Goal: Use online tool/utility

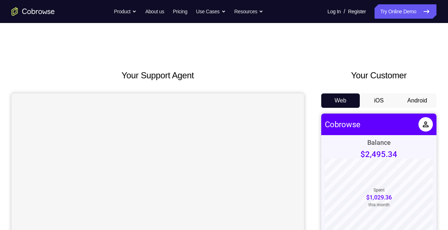
click at [243, 98] on button "Android" at bounding box center [417, 101] width 39 height 14
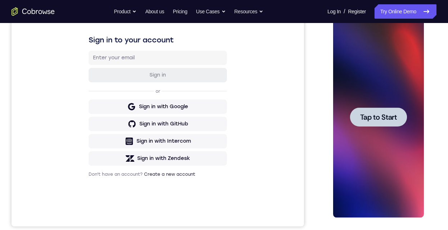
click at [243, 120] on span "Tap to Start" at bounding box center [378, 117] width 37 height 7
click at [243, 120] on div at bounding box center [378, 118] width 91 height 202
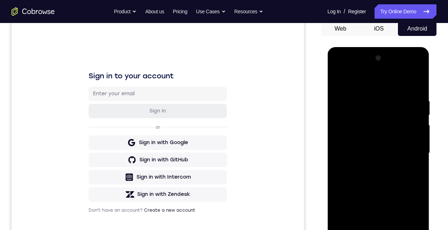
scroll to position [144, 0]
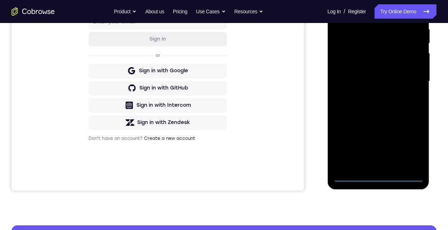
click at [243, 176] on div at bounding box center [378, 82] width 91 height 202
click at [243, 150] on div at bounding box center [378, 82] width 91 height 202
click at [243, 10] on div at bounding box center [378, 82] width 91 height 202
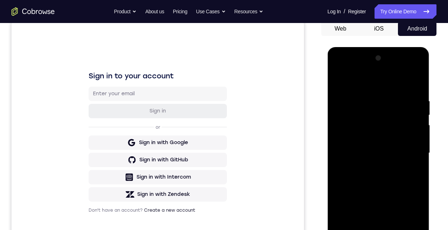
click at [243, 150] on div at bounding box center [378, 154] width 91 height 202
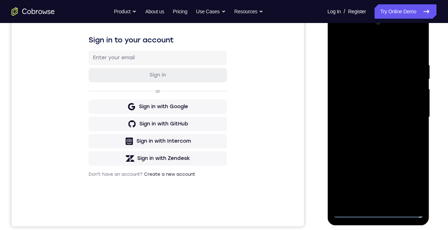
click at [243, 201] on div at bounding box center [378, 118] width 91 height 202
click at [243, 113] on div at bounding box center [378, 118] width 91 height 202
click at [243, 99] on div at bounding box center [378, 118] width 91 height 202
click at [243, 116] on div at bounding box center [378, 118] width 91 height 202
click at [243, 143] on div at bounding box center [378, 118] width 91 height 202
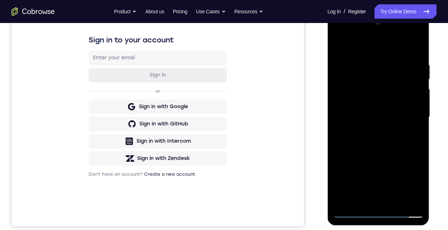
click at [243, 137] on div at bounding box center [378, 118] width 91 height 202
click at [243, 147] on div at bounding box center [378, 118] width 91 height 202
drag, startPoint x: 399, startPoint y: 133, endPoint x: 400, endPoint y: 118, distance: 14.1
click at [243, 118] on div at bounding box center [378, 118] width 91 height 202
click at [243, 112] on div at bounding box center [378, 118] width 91 height 202
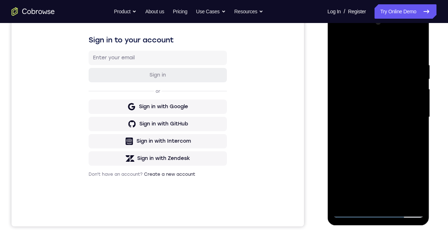
click at [243, 112] on div at bounding box center [378, 118] width 91 height 202
click at [243, 111] on div at bounding box center [378, 118] width 91 height 202
click at [243, 171] on div at bounding box center [378, 118] width 91 height 202
click at [243, 172] on div at bounding box center [378, 118] width 91 height 202
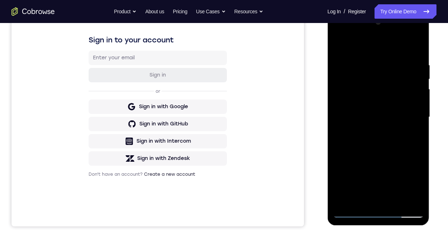
click at [243, 174] on div at bounding box center [378, 118] width 91 height 202
click at [243, 202] on div at bounding box center [378, 118] width 91 height 202
click at [243, 201] on div at bounding box center [378, 118] width 91 height 202
click at [243, 43] on div at bounding box center [378, 118] width 91 height 202
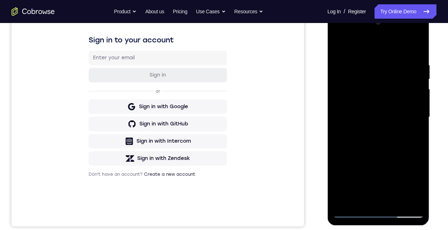
click at [243, 43] on div at bounding box center [378, 118] width 91 height 202
click at [243, 199] on div at bounding box center [378, 118] width 91 height 202
click at [243, 46] on div at bounding box center [378, 118] width 91 height 202
click at [243, 56] on div at bounding box center [378, 118] width 91 height 202
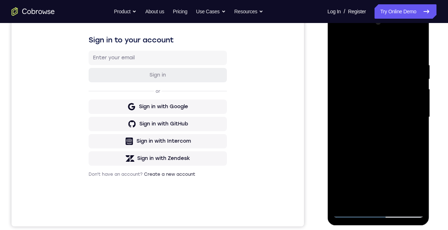
click at [243, 107] on div at bounding box center [378, 118] width 91 height 202
click at [243, 65] on div at bounding box center [378, 118] width 91 height 202
click at [243, 79] on div at bounding box center [378, 118] width 91 height 202
click at [243, 89] on div at bounding box center [378, 118] width 91 height 202
click at [243, 105] on div at bounding box center [378, 118] width 91 height 202
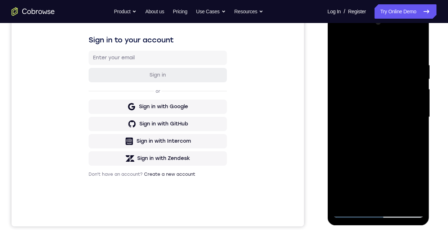
click at [243, 119] on div at bounding box center [378, 118] width 91 height 202
click at [243, 135] on div at bounding box center [378, 118] width 91 height 202
click at [243, 143] on div at bounding box center [378, 118] width 91 height 202
click at [243, 158] on div at bounding box center [378, 118] width 91 height 202
click at [243, 170] on div at bounding box center [378, 118] width 91 height 202
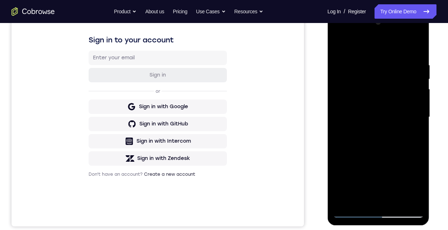
click at [243, 85] on div at bounding box center [378, 118] width 91 height 202
click at [243, 96] on div at bounding box center [378, 118] width 91 height 202
click at [243, 109] on div at bounding box center [378, 118] width 91 height 202
drag, startPoint x: 414, startPoint y: 122, endPoint x: 424, endPoint y: 137, distance: 18.1
click at [243, 124] on div at bounding box center [378, 118] width 91 height 202
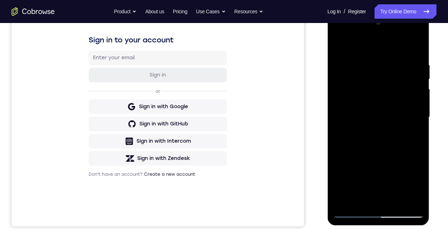
drag, startPoint x: 413, startPoint y: 136, endPoint x: 411, endPoint y: 139, distance: 4.1
click at [243, 136] on div at bounding box center [378, 118] width 91 height 202
click at [243, 148] on div at bounding box center [378, 118] width 91 height 202
click at [243, 160] on div at bounding box center [378, 118] width 91 height 202
click at [243, 174] on div at bounding box center [378, 118] width 91 height 202
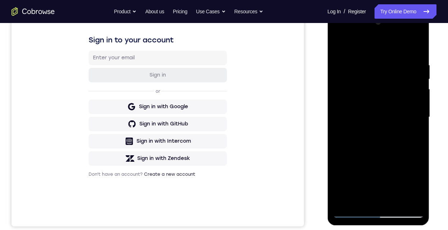
click at [243, 185] on div at bounding box center [378, 118] width 91 height 202
drag, startPoint x: 417, startPoint y: 154, endPoint x: 411, endPoint y: 59, distance: 95.2
click at [243, 61] on div at bounding box center [378, 118] width 91 height 202
click at [243, 91] on div at bounding box center [378, 118] width 91 height 202
click at [243, 106] on div at bounding box center [378, 118] width 91 height 202
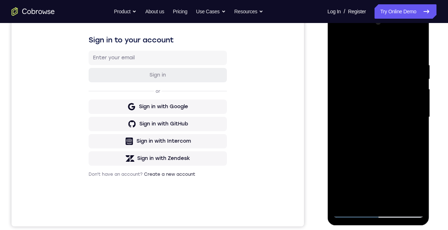
click at [243, 117] on div at bounding box center [378, 118] width 91 height 202
click at [243, 131] on div at bounding box center [378, 118] width 91 height 202
click at [243, 145] on div at bounding box center [378, 118] width 91 height 202
click at [243, 161] on div at bounding box center [378, 118] width 91 height 202
click at [243, 167] on div at bounding box center [378, 118] width 91 height 202
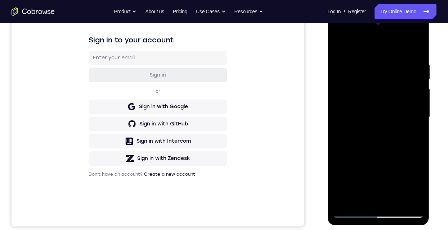
click at [243, 181] on div at bounding box center [378, 118] width 91 height 202
click at [243, 201] on div at bounding box center [378, 118] width 91 height 202
click at [243, 199] on div at bounding box center [378, 118] width 91 height 202
drag, startPoint x: 383, startPoint y: 58, endPoint x: 386, endPoint y: 157, distance: 99.8
click at [243, 157] on div at bounding box center [378, 118] width 91 height 202
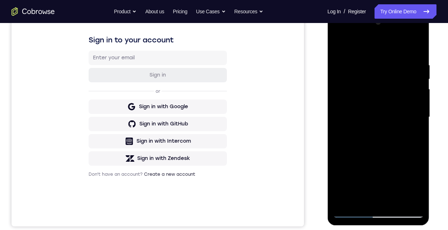
drag, startPoint x: 387, startPoint y: 131, endPoint x: 386, endPoint y: 76, distance: 55.1
click at [243, 77] on div at bounding box center [378, 118] width 91 height 202
drag, startPoint x: 379, startPoint y: 158, endPoint x: 376, endPoint y: 69, distance: 89.0
click at [243, 69] on div at bounding box center [378, 118] width 91 height 202
drag, startPoint x: 394, startPoint y: 147, endPoint x: 403, endPoint y: 57, distance: 90.1
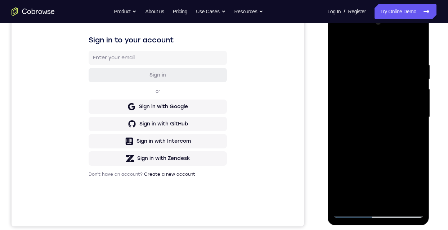
click at [243, 72] on div at bounding box center [378, 118] width 91 height 202
click at [243, 90] on div at bounding box center [378, 118] width 91 height 202
click at [243, 85] on div at bounding box center [378, 118] width 91 height 202
click at [243, 203] on div at bounding box center [378, 118] width 91 height 202
click at [243, 45] on div at bounding box center [378, 118] width 91 height 202
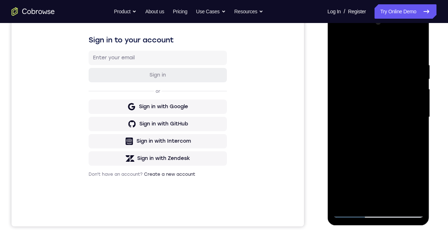
drag, startPoint x: 361, startPoint y: 60, endPoint x: 372, endPoint y: 110, distance: 51.6
click at [243, 110] on div at bounding box center [378, 118] width 91 height 202
click at [243, 59] on div at bounding box center [378, 118] width 91 height 202
click at [243, 66] on div at bounding box center [378, 118] width 91 height 202
click at [243, 123] on div at bounding box center [378, 118] width 91 height 202
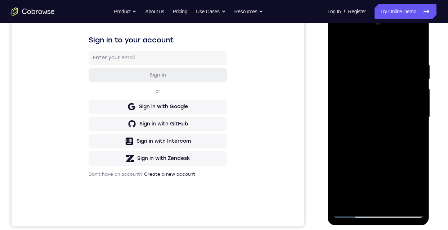
click at [243, 112] on div at bounding box center [378, 118] width 91 height 202
click at [243, 203] on div at bounding box center [378, 118] width 91 height 202
drag, startPoint x: 374, startPoint y: 124, endPoint x: 379, endPoint y: 147, distance: 23.5
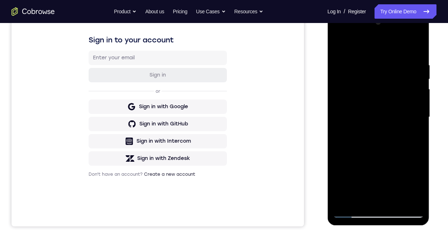
click at [243, 147] on div at bounding box center [378, 118] width 91 height 202
click at [243, 44] on div at bounding box center [378, 118] width 91 height 202
click at [243, 82] on div at bounding box center [378, 118] width 91 height 202
click at [243, 96] on div at bounding box center [378, 118] width 91 height 202
click at [243, 68] on div at bounding box center [378, 118] width 91 height 202
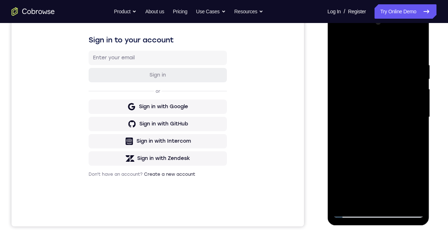
click at [243, 203] on div at bounding box center [378, 118] width 91 height 202
click at [243, 202] on div at bounding box center [378, 118] width 91 height 202
click at [243, 45] on div at bounding box center [378, 118] width 91 height 202
click at [243, 54] on div at bounding box center [378, 118] width 91 height 202
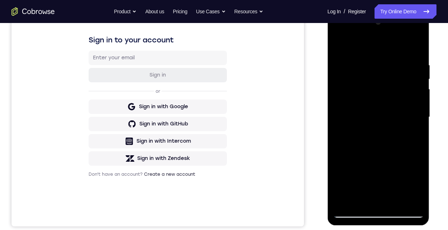
click at [243, 147] on div at bounding box center [378, 118] width 91 height 202
click at [243, 67] on div at bounding box center [378, 118] width 91 height 202
click at [243, 79] on div at bounding box center [378, 118] width 91 height 202
click at [243, 90] on div at bounding box center [378, 118] width 91 height 202
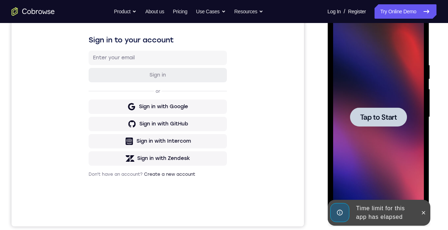
click at [243, 107] on div at bounding box center [378, 118] width 91 height 202
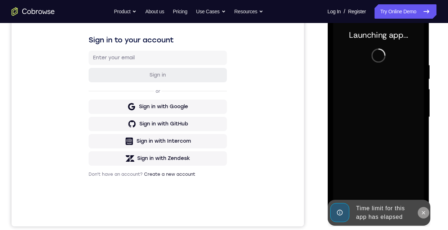
click at [243, 210] on icon at bounding box center [423, 213] width 6 height 6
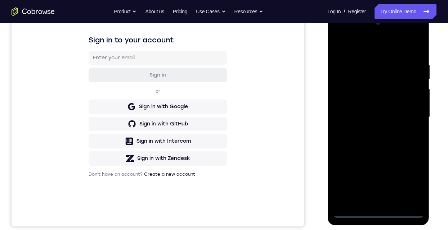
click at [243, 209] on div at bounding box center [378, 118] width 91 height 202
click at [243, 179] on div at bounding box center [378, 118] width 91 height 202
click at [243, 48] on div at bounding box center [378, 118] width 91 height 202
click at [243, 109] on div at bounding box center [378, 118] width 91 height 202
click at [243, 132] on div at bounding box center [378, 118] width 91 height 202
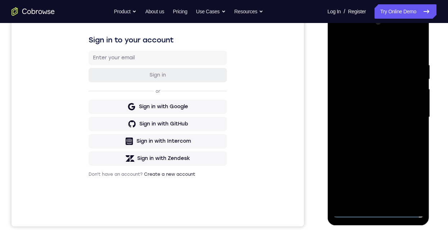
click at [243, 112] on div at bounding box center [378, 118] width 91 height 202
click at [243, 99] on div at bounding box center [378, 118] width 91 height 202
click at [243, 115] on div at bounding box center [378, 118] width 91 height 202
click at [243, 140] on div at bounding box center [378, 118] width 91 height 202
click at [243, 136] on div at bounding box center [378, 118] width 91 height 202
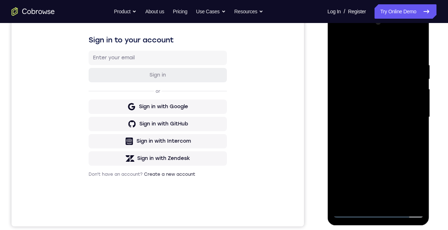
click at [243, 148] on div at bounding box center [378, 118] width 91 height 202
click at [243, 202] on div at bounding box center [378, 118] width 91 height 202
click at [243, 46] on div at bounding box center [378, 118] width 91 height 202
click at [243, 57] on div at bounding box center [378, 118] width 91 height 202
click at [243, 129] on div at bounding box center [378, 118] width 91 height 202
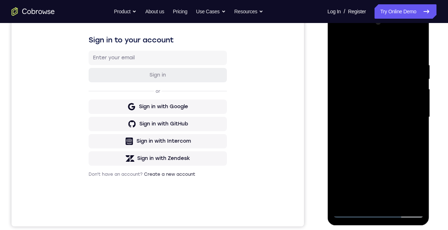
click at [243, 117] on div at bounding box center [378, 118] width 91 height 202
click at [243, 59] on div at bounding box center [378, 118] width 91 height 202
click at [243, 73] on div at bounding box center [378, 118] width 91 height 202
click at [243, 83] on div at bounding box center [378, 118] width 91 height 202
click at [243, 96] on div at bounding box center [378, 118] width 91 height 202
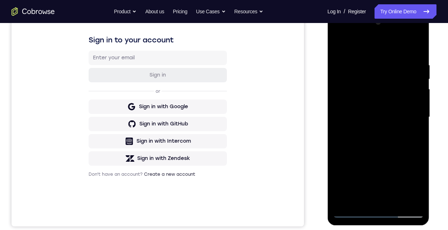
click at [243, 108] on div at bounding box center [378, 118] width 91 height 202
click at [243, 123] on div at bounding box center [378, 118] width 91 height 202
click at [243, 139] on div at bounding box center [378, 118] width 91 height 202
click at [243, 150] on div at bounding box center [378, 118] width 91 height 202
click at [243, 163] on div at bounding box center [378, 118] width 91 height 202
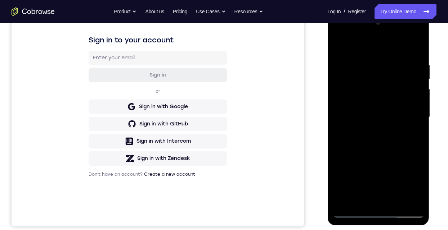
click at [243, 179] on div at bounding box center [378, 118] width 91 height 202
click at [243, 189] on div at bounding box center [378, 118] width 91 height 202
drag, startPoint x: 405, startPoint y: 153, endPoint x: 410, endPoint y: 54, distance: 99.9
click at [243, 51] on div at bounding box center [378, 118] width 91 height 202
click at [243, 85] on div at bounding box center [378, 118] width 91 height 202
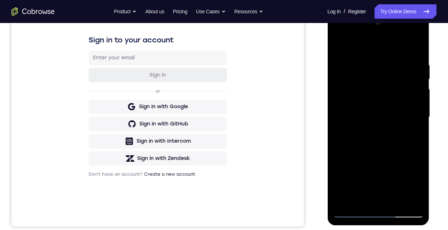
click at [243, 98] on div at bounding box center [378, 118] width 91 height 202
click at [243, 109] on div at bounding box center [378, 118] width 91 height 202
click at [243, 125] on div at bounding box center [378, 118] width 91 height 202
click at [243, 136] on div at bounding box center [378, 118] width 91 height 202
click at [243, 151] on div at bounding box center [378, 118] width 91 height 202
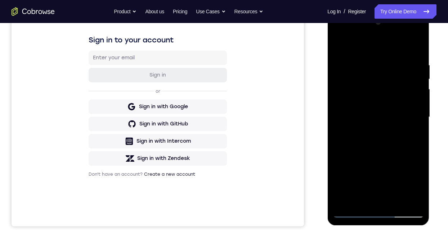
click at [243, 163] on div at bounding box center [378, 118] width 91 height 202
click at [243, 174] on div at bounding box center [378, 118] width 91 height 202
click at [243, 189] on div at bounding box center [378, 118] width 91 height 202
drag, startPoint x: 419, startPoint y: 114, endPoint x: 420, endPoint y: 42, distance: 71.7
click at [243, 57] on div at bounding box center [378, 118] width 91 height 202
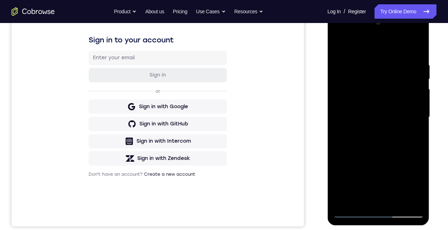
drag, startPoint x: 409, startPoint y: 55, endPoint x: 411, endPoint y: 71, distance: 16.0
click at [243, 55] on div at bounding box center [378, 118] width 91 height 202
click at [243, 71] on div at bounding box center [378, 118] width 91 height 202
drag, startPoint x: 413, startPoint y: 82, endPoint x: 413, endPoint y: 93, distance: 10.8
click at [243, 82] on div at bounding box center [378, 118] width 91 height 202
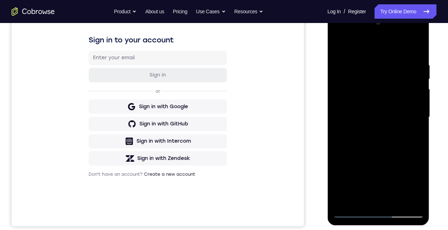
click at [243, 93] on div at bounding box center [378, 118] width 91 height 202
click at [243, 109] on div at bounding box center [378, 118] width 91 height 202
click at [243, 120] on div at bounding box center [378, 118] width 91 height 202
click at [243, 135] on div at bounding box center [378, 118] width 91 height 202
click at [243, 151] on div at bounding box center [378, 118] width 91 height 202
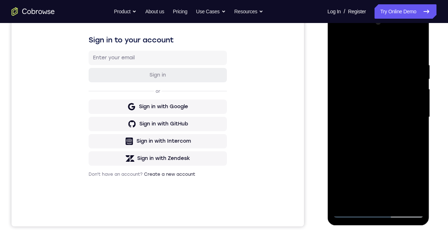
click at [243, 161] on div at bounding box center [378, 118] width 91 height 202
click at [243, 174] on div at bounding box center [378, 118] width 91 height 202
drag, startPoint x: 411, startPoint y: 188, endPoint x: 406, endPoint y: 24, distance: 163.9
click at [243, 187] on div at bounding box center [378, 118] width 91 height 202
drag, startPoint x: 386, startPoint y: 119, endPoint x: 399, endPoint y: 28, distance: 91.7
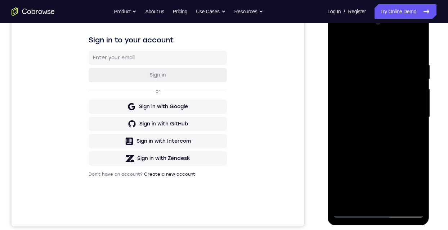
click at [243, 30] on div at bounding box center [378, 118] width 91 height 202
click at [243, 95] on div at bounding box center [378, 118] width 91 height 202
click at [243, 108] on div at bounding box center [378, 118] width 91 height 202
click at [243, 122] on div at bounding box center [378, 118] width 91 height 202
click at [243, 135] on div at bounding box center [378, 118] width 91 height 202
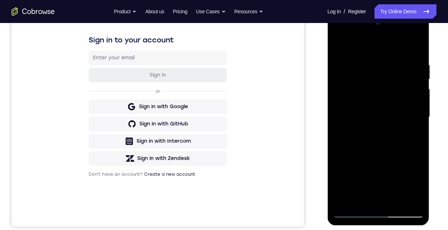
click at [243, 148] on div at bounding box center [378, 118] width 91 height 202
click at [243, 161] on div at bounding box center [378, 118] width 91 height 202
drag, startPoint x: 410, startPoint y: 171, endPoint x: 409, endPoint y: 178, distance: 6.5
click at [243, 171] on div at bounding box center [378, 118] width 91 height 202
click at [243, 187] on div at bounding box center [378, 118] width 91 height 202
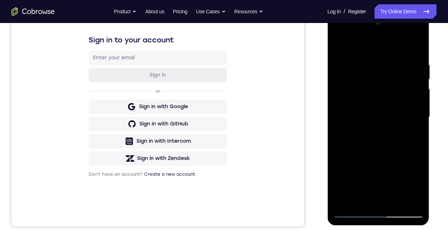
drag, startPoint x: 417, startPoint y: 125, endPoint x: 420, endPoint y: 26, distance: 99.8
click at [243, 31] on div at bounding box center [378, 118] width 91 height 202
click at [243, 116] on div at bounding box center [378, 118] width 91 height 202
click at [243, 132] on div at bounding box center [378, 118] width 91 height 202
click at [243, 141] on div at bounding box center [378, 118] width 91 height 202
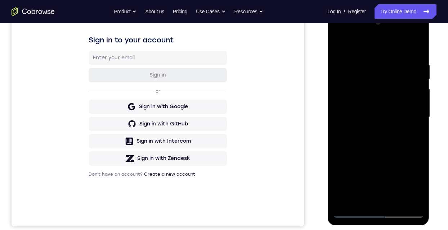
click at [243, 155] on div at bounding box center [378, 118] width 91 height 202
click at [243, 169] on div at bounding box center [378, 118] width 91 height 202
click at [243, 180] on div at bounding box center [378, 118] width 91 height 202
drag, startPoint x: 410, startPoint y: 161, endPoint x: 419, endPoint y: 92, distance: 69.8
click at [243, 95] on div at bounding box center [378, 118] width 91 height 202
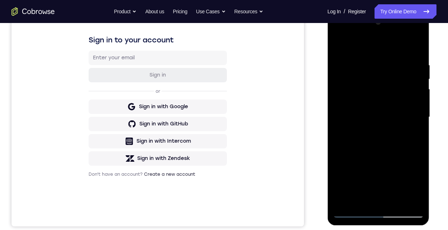
click at [243, 43] on div at bounding box center [378, 118] width 91 height 202
click at [243, 201] on div at bounding box center [378, 118] width 91 height 202
drag, startPoint x: 364, startPoint y: 57, endPoint x: 378, endPoint y: 176, distance: 120.0
click at [243, 177] on div at bounding box center [378, 118] width 91 height 202
drag, startPoint x: 387, startPoint y: 65, endPoint x: 402, endPoint y: 166, distance: 102.0
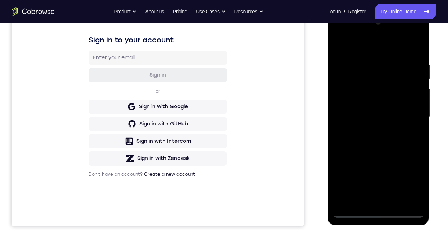
click at [243, 165] on div at bounding box center [378, 118] width 91 height 202
click at [243, 201] on div at bounding box center [378, 118] width 91 height 202
click at [243, 44] on div at bounding box center [378, 118] width 91 height 202
click at [243, 85] on div at bounding box center [378, 118] width 91 height 202
click at [243, 86] on div at bounding box center [378, 118] width 91 height 202
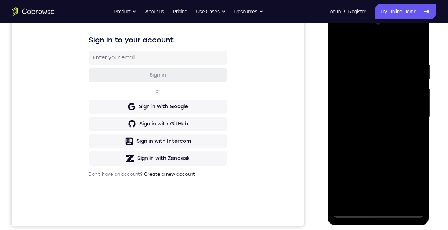
click at [243, 86] on div at bounding box center [378, 118] width 91 height 202
click at [243, 42] on div at bounding box center [378, 118] width 91 height 202
click at [243, 216] on div at bounding box center [378, 118] width 91 height 202
click at [243, 181] on div at bounding box center [378, 118] width 91 height 202
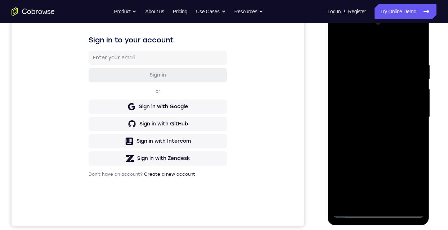
click at [243, 203] on div at bounding box center [378, 118] width 91 height 202
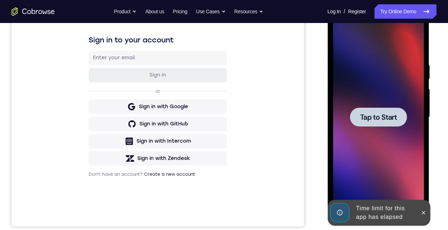
click at [243, 115] on span "Tap to Start" at bounding box center [378, 117] width 37 height 7
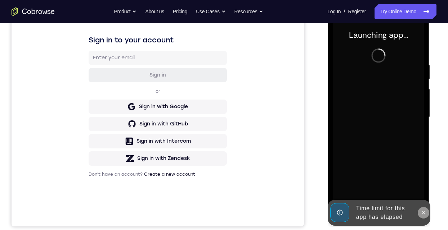
click at [243, 214] on icon at bounding box center [423, 213] width 6 height 6
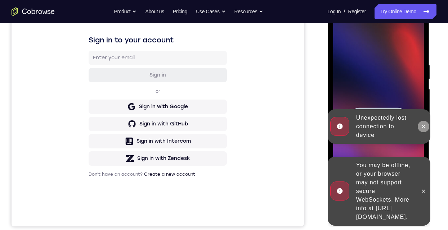
click at [243, 130] on button at bounding box center [423, 127] width 12 height 12
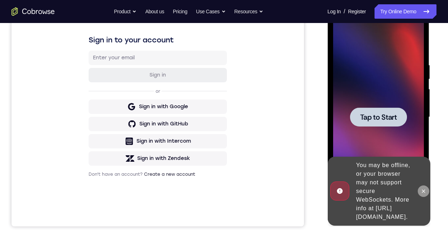
click at [243, 190] on icon at bounding box center [423, 191] width 3 height 3
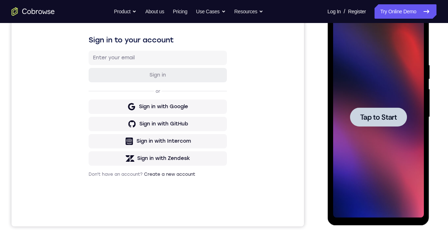
click at [243, 111] on div at bounding box center [378, 117] width 57 height 19
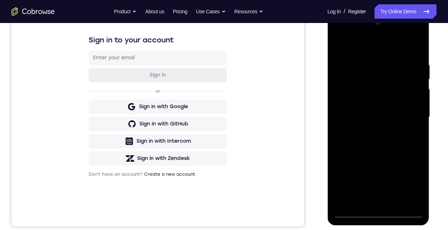
scroll to position [144, 0]
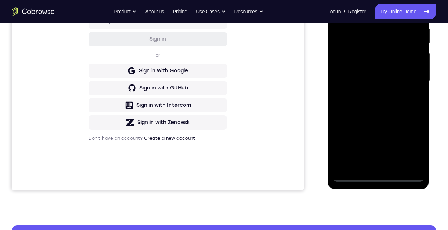
click at [243, 177] on div at bounding box center [378, 82] width 91 height 202
click at [243, 145] on div at bounding box center [378, 82] width 91 height 202
click at [243, 10] on div at bounding box center [378, 82] width 91 height 202
click at [243, 40] on div at bounding box center [378, 82] width 91 height 202
drag, startPoint x: 382, startPoint y: 85, endPoint x: 406, endPoint y: -6, distance: 94.2
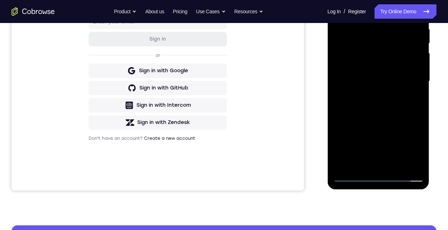
click at [243, 0] on div at bounding box center [378, 82] width 91 height 202
drag, startPoint x: 378, startPoint y: 31, endPoint x: 381, endPoint y: 14, distance: 16.4
click at [243, 14] on div at bounding box center [378, 82] width 91 height 202
click at [243, 133] on div at bounding box center [378, 82] width 91 height 202
drag, startPoint x: 387, startPoint y: 117, endPoint x: 401, endPoint y: 31, distance: 86.5
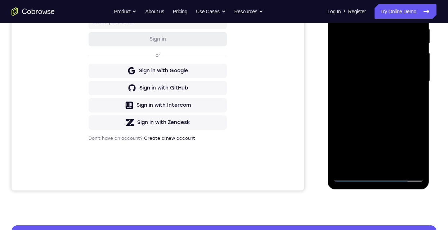
click at [243, 30] on div at bounding box center [378, 82] width 91 height 202
click at [243, 98] on div at bounding box center [378, 82] width 91 height 202
click at [243, 120] on div at bounding box center [378, 82] width 91 height 202
drag, startPoint x: 388, startPoint y: 117, endPoint x: 392, endPoint y: 41, distance: 75.4
click at [243, 43] on div at bounding box center [378, 82] width 91 height 202
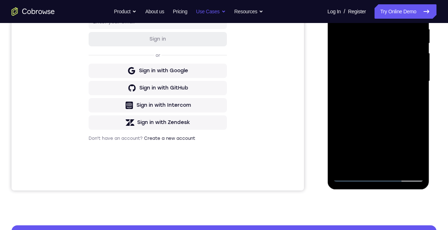
scroll to position [108, 0]
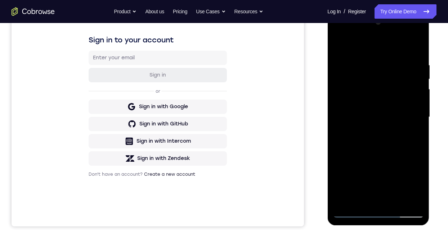
click at [243, 212] on div at bounding box center [378, 118] width 91 height 202
click at [243, 183] on div at bounding box center [378, 118] width 91 height 202
click at [243, 37] on div at bounding box center [378, 118] width 91 height 202
click at [243, 110] on div at bounding box center [378, 118] width 91 height 202
click at [243, 202] on div at bounding box center [378, 118] width 91 height 202
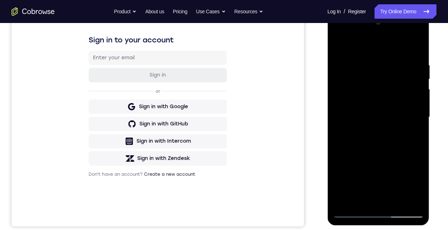
click at [243, 111] on div at bounding box center [378, 118] width 91 height 202
click at [243, 101] on div at bounding box center [378, 118] width 91 height 202
click at [243, 118] on div at bounding box center [378, 118] width 91 height 202
click at [243, 152] on div at bounding box center [378, 118] width 91 height 202
click at [243, 143] on div at bounding box center [378, 118] width 91 height 202
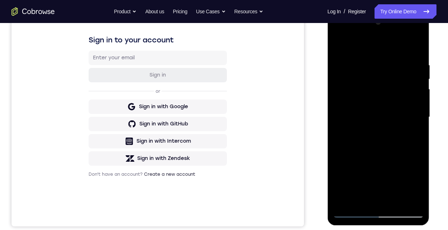
click at [243, 142] on div at bounding box center [378, 118] width 91 height 202
click at [243, 147] on div at bounding box center [378, 118] width 91 height 202
click at [243, 45] on div at bounding box center [378, 118] width 91 height 202
click at [243, 46] on div at bounding box center [378, 118] width 91 height 202
click at [243, 132] on div at bounding box center [378, 118] width 91 height 202
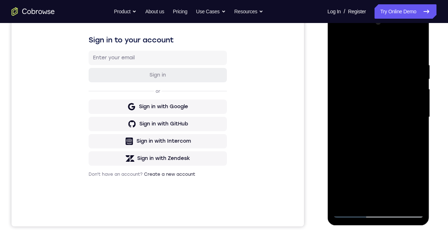
click at [243, 34] on div at bounding box center [378, 118] width 91 height 202
click at [243, 78] on div at bounding box center [378, 118] width 91 height 202
click at [243, 59] on div at bounding box center [378, 118] width 91 height 202
click at [243, 87] on div at bounding box center [378, 118] width 91 height 202
click at [243, 85] on div at bounding box center [378, 118] width 91 height 202
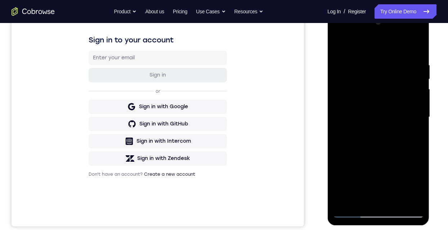
click at [243, 47] on div at bounding box center [378, 118] width 91 height 202
click at [243, 62] on div at bounding box center [378, 118] width 91 height 202
click at [243, 73] on div at bounding box center [378, 118] width 91 height 202
drag, startPoint x: 383, startPoint y: 164, endPoint x: 382, endPoint y: 113, distance: 50.4
click at [243, 113] on div at bounding box center [378, 118] width 91 height 202
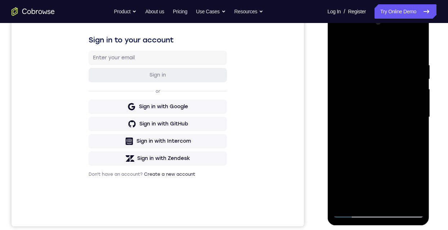
click at [243, 35] on div at bounding box center [378, 118] width 91 height 202
click at [243, 96] on div at bounding box center [378, 118] width 91 height 202
click at [243, 211] on div at bounding box center [378, 118] width 91 height 202
click at [243, 183] on div at bounding box center [378, 118] width 91 height 202
click at [243, 185] on div at bounding box center [378, 118] width 91 height 202
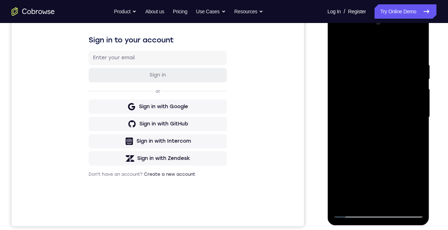
click at [243, 34] on div at bounding box center [378, 118] width 91 height 202
click at [243, 78] on div at bounding box center [378, 118] width 91 height 202
drag, startPoint x: 388, startPoint y: 126, endPoint x: 385, endPoint y: 91, distance: 35.4
click at [243, 91] on div at bounding box center [378, 118] width 91 height 202
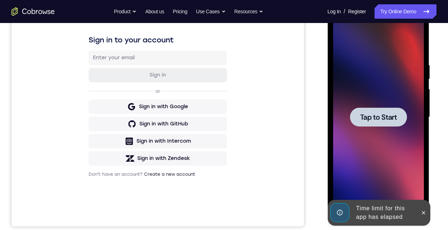
scroll to position [36, 0]
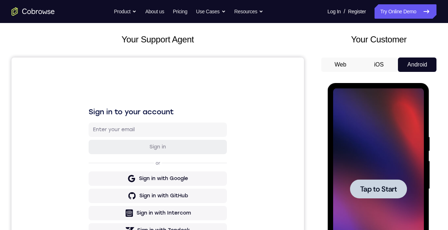
click at [243, 188] on div at bounding box center [378, 189] width 57 height 19
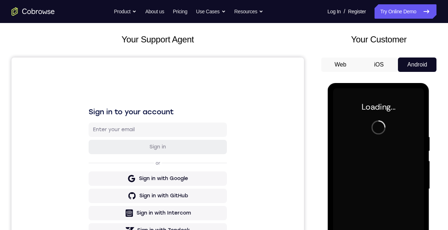
scroll to position [108, 0]
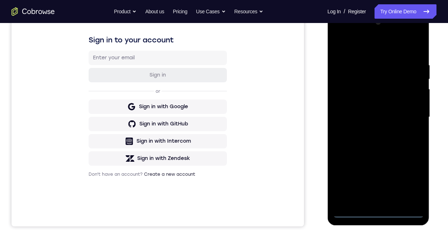
click at [243, 211] on div at bounding box center [378, 118] width 91 height 202
click at [243, 186] on div at bounding box center [378, 118] width 91 height 202
click at [243, 49] on div at bounding box center [378, 118] width 91 height 202
click at [243, 80] on div at bounding box center [378, 118] width 91 height 202
click at [243, 93] on div at bounding box center [378, 118] width 91 height 202
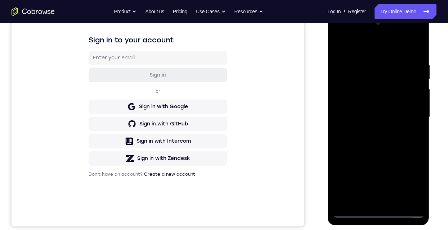
click at [243, 50] on div at bounding box center [378, 118] width 91 height 202
click at [243, 214] on div at bounding box center [378, 118] width 91 height 202
click at [243, 88] on div at bounding box center [378, 118] width 91 height 202
click at [243, 53] on div at bounding box center [378, 118] width 91 height 202
click at [243, 32] on div at bounding box center [378, 118] width 91 height 202
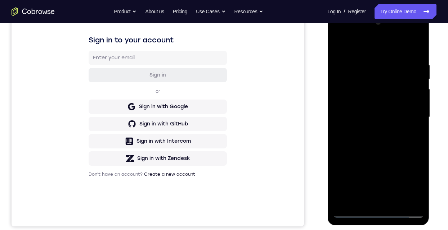
click at [243, 32] on div at bounding box center [378, 118] width 91 height 202
click at [243, 75] on div at bounding box center [378, 118] width 91 height 202
click at [243, 99] on div at bounding box center [378, 118] width 91 height 202
click at [243, 215] on div at bounding box center [378, 118] width 91 height 202
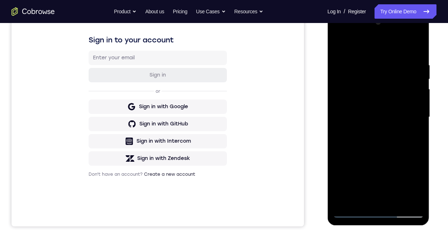
click at [243, 182] on div at bounding box center [378, 118] width 91 height 202
click at [243, 46] on div at bounding box center [378, 118] width 91 height 202
click at [243, 100] on div at bounding box center [378, 118] width 91 height 202
drag, startPoint x: 391, startPoint y: 60, endPoint x: 341, endPoint y: 60, distance: 49.3
click at [243, 60] on div at bounding box center [378, 118] width 91 height 202
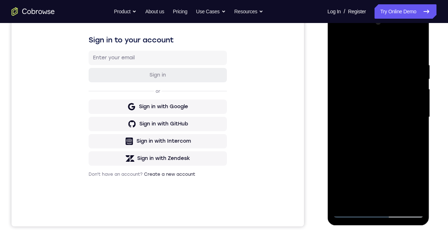
click at [243, 60] on div at bounding box center [378, 118] width 91 height 202
click at [243, 138] on div at bounding box center [378, 118] width 91 height 202
click at [243, 33] on div at bounding box center [378, 118] width 91 height 202
click at [243, 47] on div at bounding box center [378, 118] width 91 height 202
click at [243, 96] on div at bounding box center [378, 118] width 91 height 202
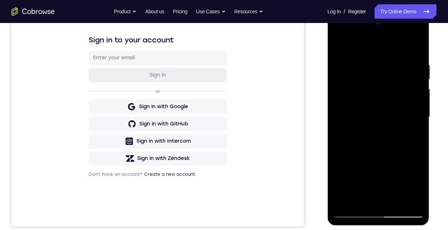
click at [243, 148] on div at bounding box center [378, 118] width 91 height 202
click at [243, 146] on div at bounding box center [378, 118] width 91 height 202
click at [243, 149] on div at bounding box center [378, 118] width 91 height 202
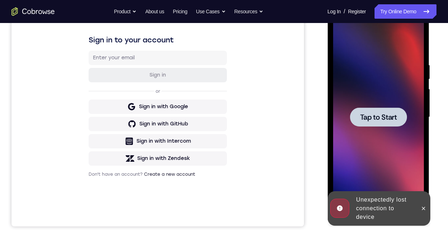
click at [243, 125] on div at bounding box center [378, 117] width 57 height 19
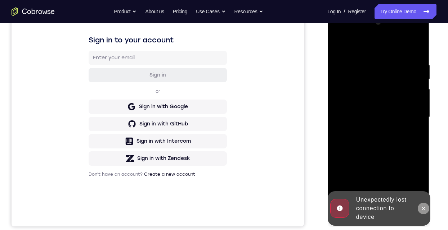
click at [243, 208] on icon at bounding box center [423, 209] width 6 height 6
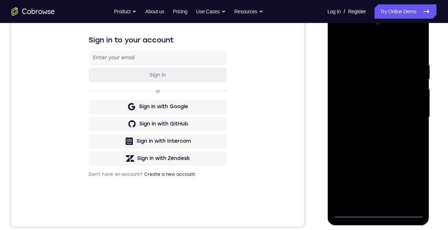
click at [243, 214] on div at bounding box center [378, 118] width 91 height 202
click at [243, 178] on div at bounding box center [378, 118] width 91 height 202
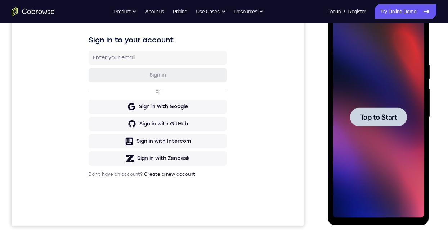
click at [243, 117] on span "Tap to Start" at bounding box center [378, 117] width 37 height 7
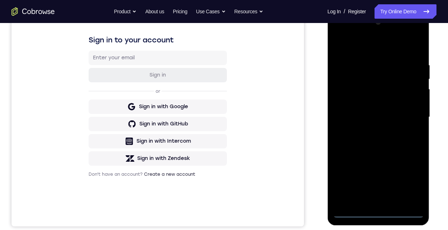
scroll to position [144, 0]
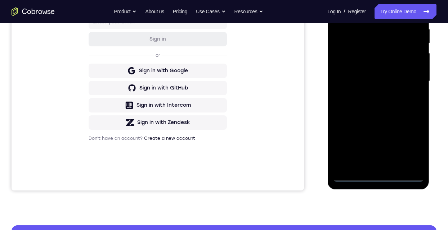
click at [243, 176] on div at bounding box center [378, 82] width 91 height 202
click at [243, 151] on div at bounding box center [378, 82] width 91 height 202
click at [243, 9] on div at bounding box center [378, 82] width 91 height 202
click at [243, 43] on div at bounding box center [378, 82] width 91 height 202
click at [243, 59] on div at bounding box center [378, 82] width 91 height 202
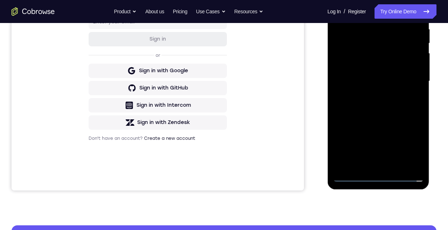
drag, startPoint x: 364, startPoint y: 102, endPoint x: 554, endPoint y: -21, distance: 226.6
click at [243, 102] on div at bounding box center [378, 82] width 91 height 202
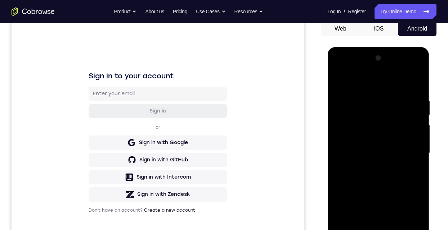
click at [243, 127] on div at bounding box center [378, 154] width 91 height 202
click at [243, 174] on div at bounding box center [378, 154] width 91 height 202
click at [243, 69] on div at bounding box center [378, 154] width 91 height 202
click at [243, 71] on div at bounding box center [378, 154] width 91 height 202
click at [243, 114] on div at bounding box center [378, 154] width 91 height 202
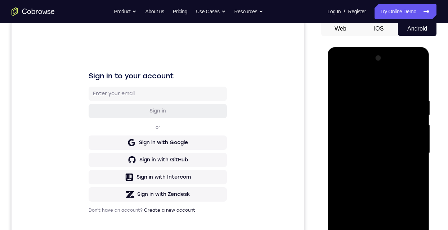
click at [243, 127] on div at bounding box center [378, 154] width 91 height 202
click at [243, 131] on div at bounding box center [378, 154] width 91 height 202
click at [243, 123] on div at bounding box center [378, 154] width 91 height 202
click at [243, 132] on div at bounding box center [378, 154] width 91 height 202
click at [243, 192] on div at bounding box center [378, 154] width 91 height 202
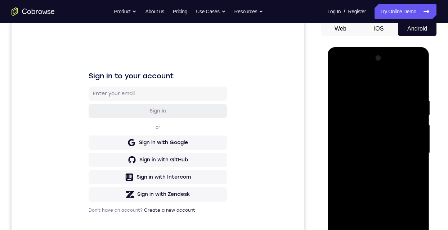
click at [243, 230] on div at bounding box center [378, 154] width 91 height 202
drag, startPoint x: 389, startPoint y: 193, endPoint x: 393, endPoint y: 142, distance: 51.6
click at [243, 141] on div at bounding box center [378, 154] width 91 height 202
drag, startPoint x: 396, startPoint y: 207, endPoint x: 402, endPoint y: 174, distance: 32.9
click at [243, 174] on div at bounding box center [378, 154] width 91 height 202
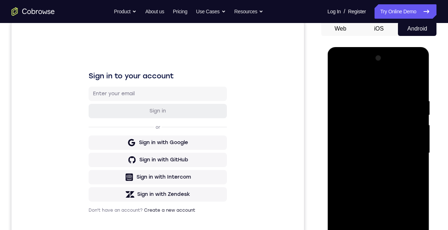
click at [243, 158] on div at bounding box center [378, 154] width 91 height 202
drag, startPoint x: 406, startPoint y: 199, endPoint x: 408, endPoint y: 179, distance: 20.2
click at [243, 179] on div at bounding box center [378, 154] width 91 height 202
click at [243, 141] on div at bounding box center [378, 154] width 91 height 202
click at [243, 230] on div at bounding box center [378, 154] width 91 height 202
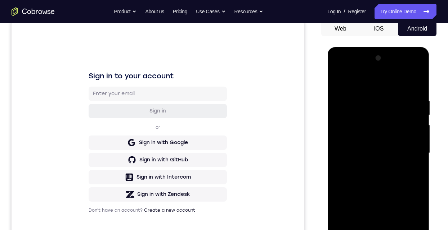
click at [243, 152] on div at bounding box center [378, 154] width 91 height 202
click at [243, 230] on div at bounding box center [378, 154] width 91 height 202
drag, startPoint x: 351, startPoint y: 86, endPoint x: 426, endPoint y: 97, distance: 75.3
click at [243, 86] on html "Online web based iOS Simulators and Android Emulators. Run iPhone, iPad, Mobile…" at bounding box center [378, 155] width 103 height 216
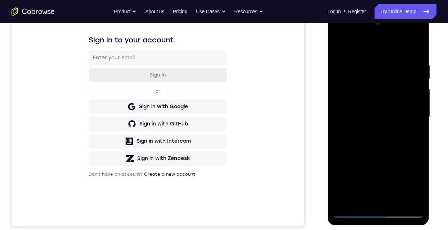
click at [243, 102] on div at bounding box center [378, 118] width 91 height 202
click at [243, 210] on div at bounding box center [378, 118] width 91 height 202
